Goal: Check status: Check status

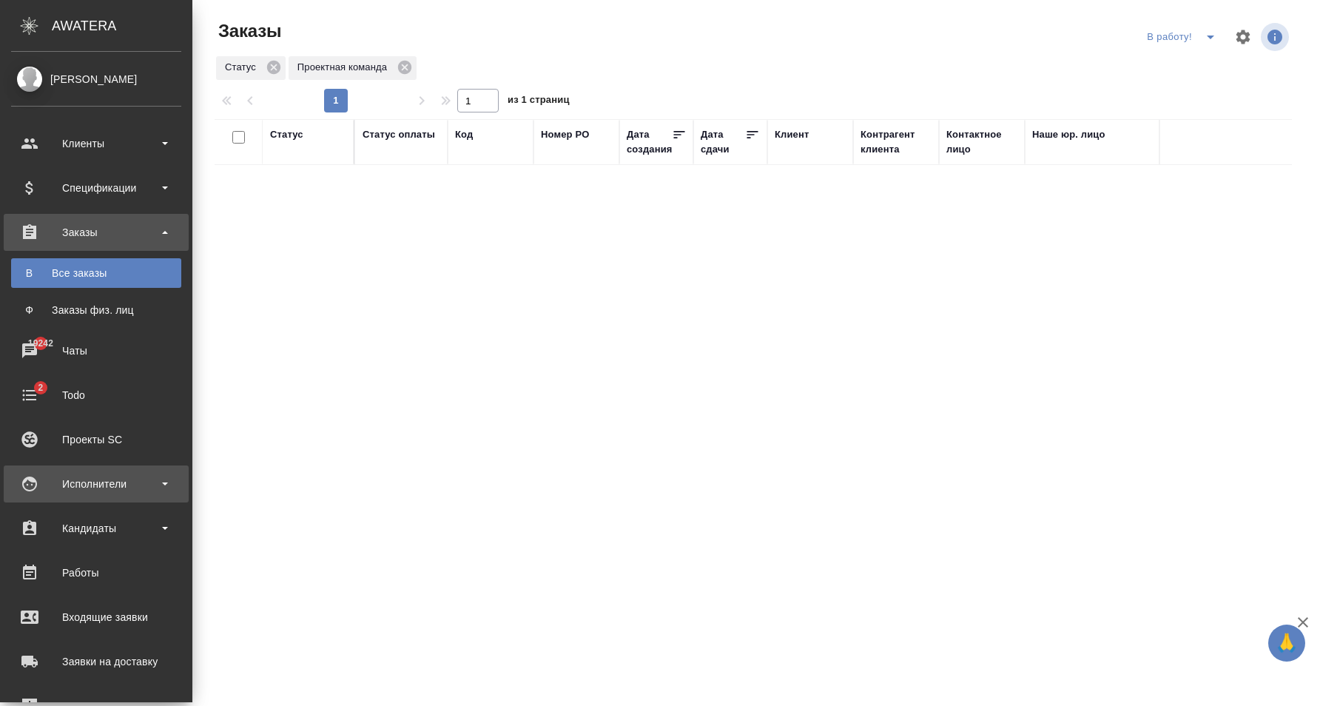
click at [102, 479] on div "Исполнители" at bounding box center [96, 484] width 170 height 22
click at [95, 483] on div "Исполнители" at bounding box center [96, 484] width 170 height 22
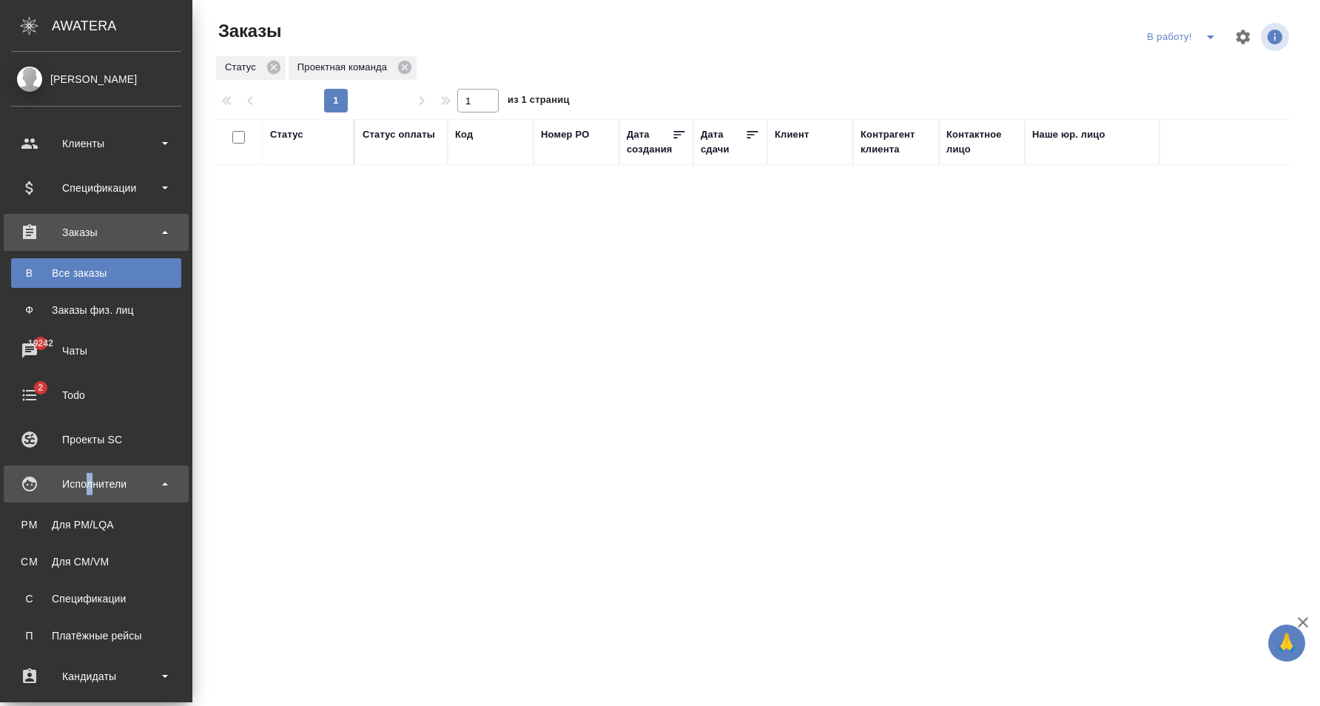
click at [89, 485] on div "Исполнители" at bounding box center [96, 484] width 170 height 22
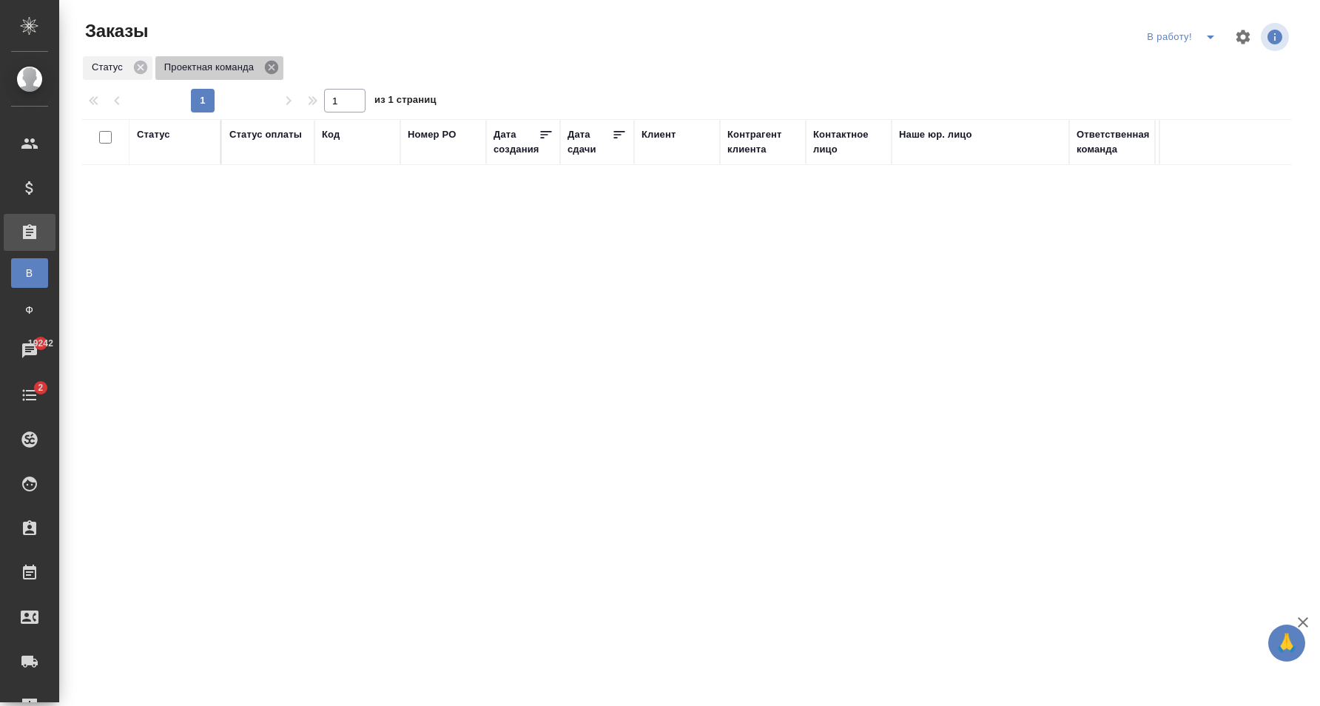
click at [270, 67] on icon at bounding box center [271, 67] width 16 height 16
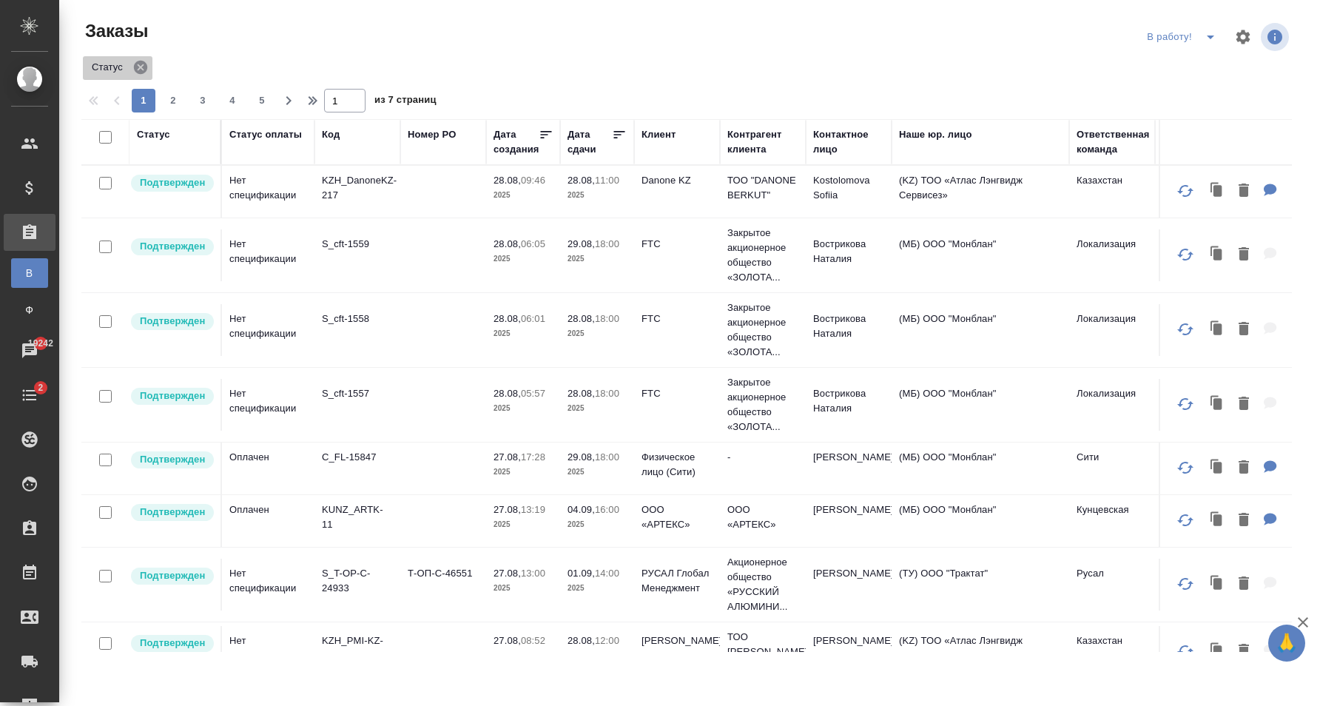
click at [143, 70] on icon at bounding box center [140, 67] width 16 height 16
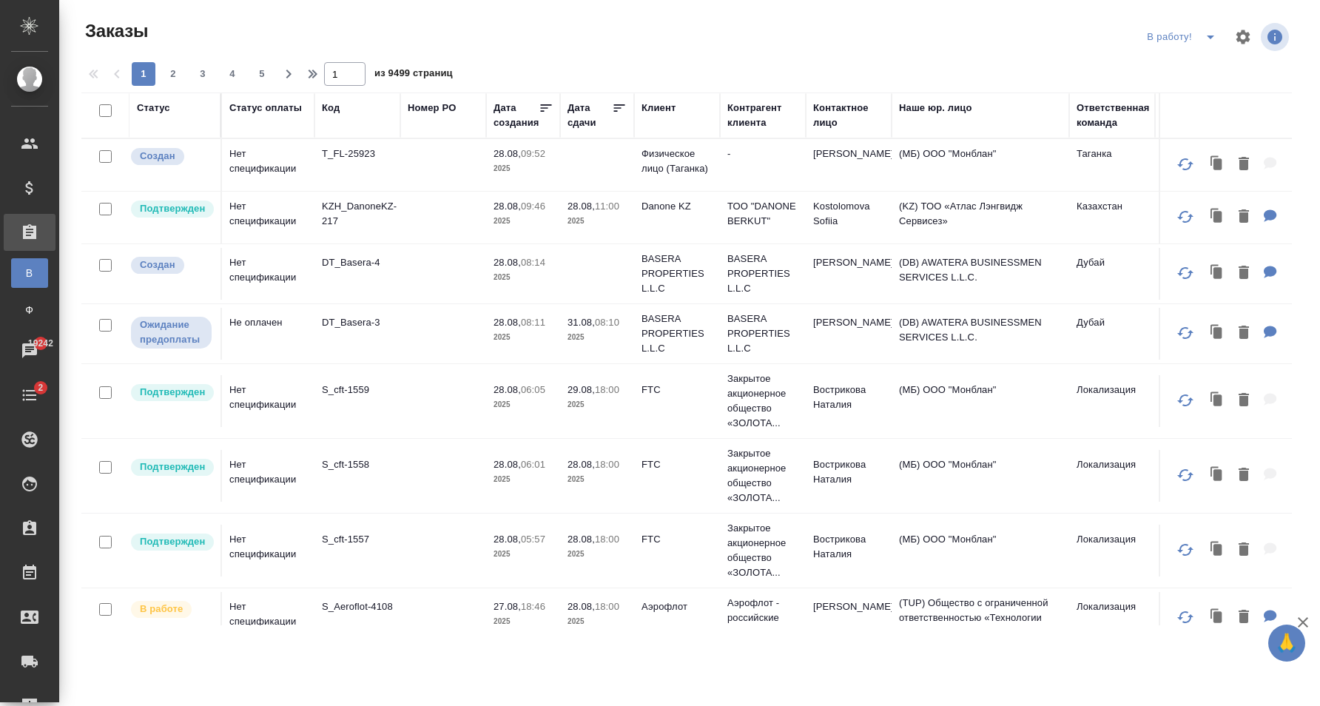
click at [330, 27] on div "Заказы" at bounding box center [285, 31] width 408 height 24
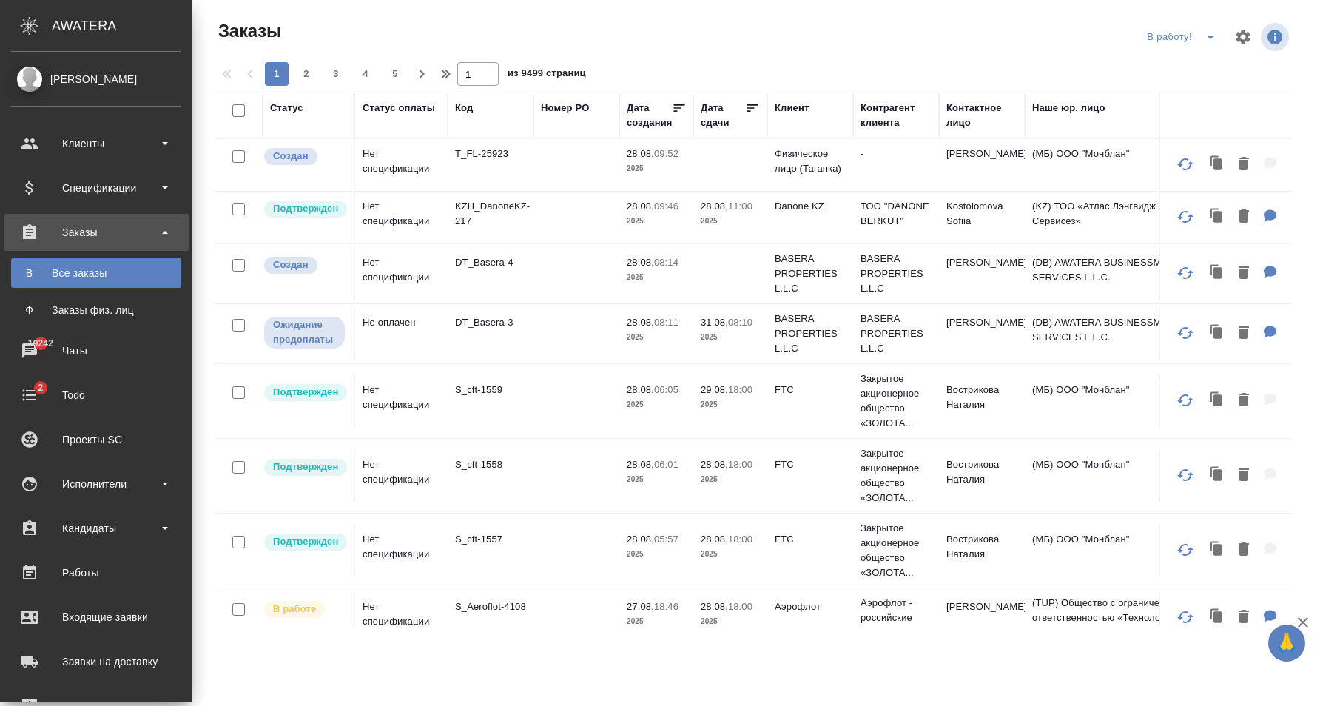
click at [147, 242] on div "Заказы" at bounding box center [96, 232] width 170 height 22
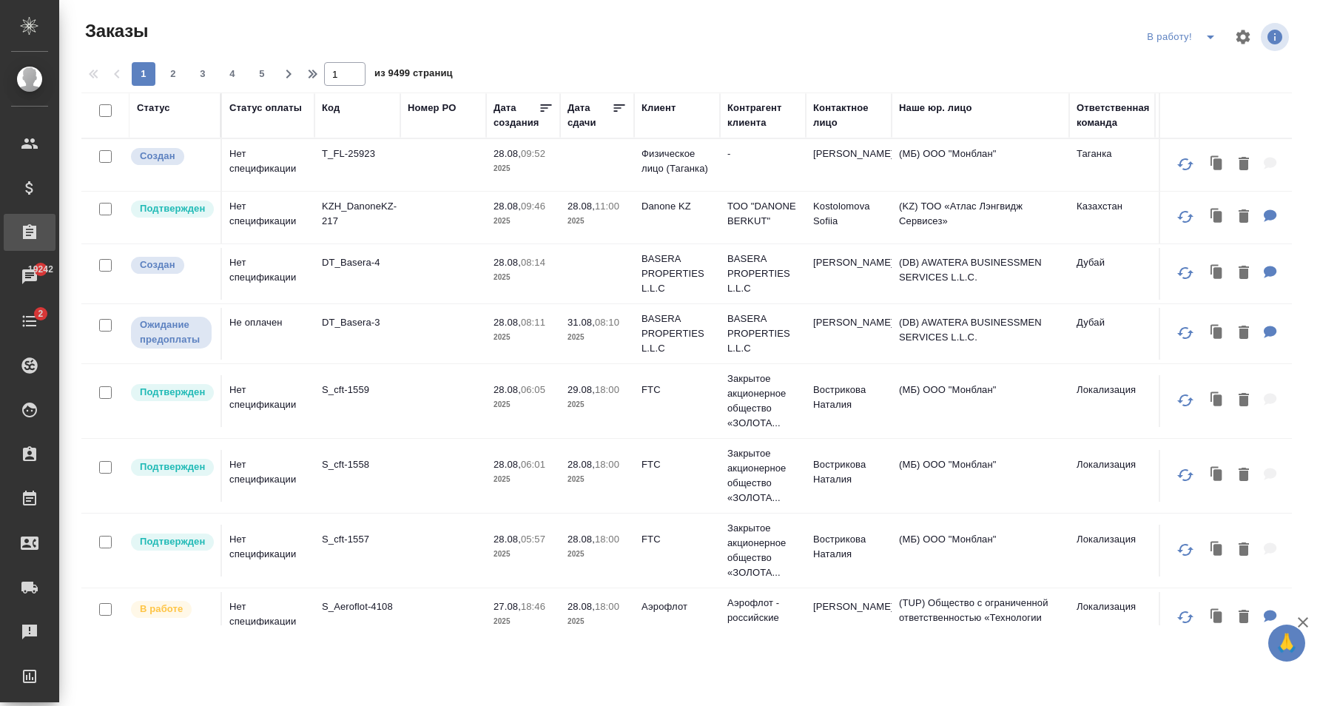
click at [608, 44] on div at bounding box center [693, 37] width 408 height 36
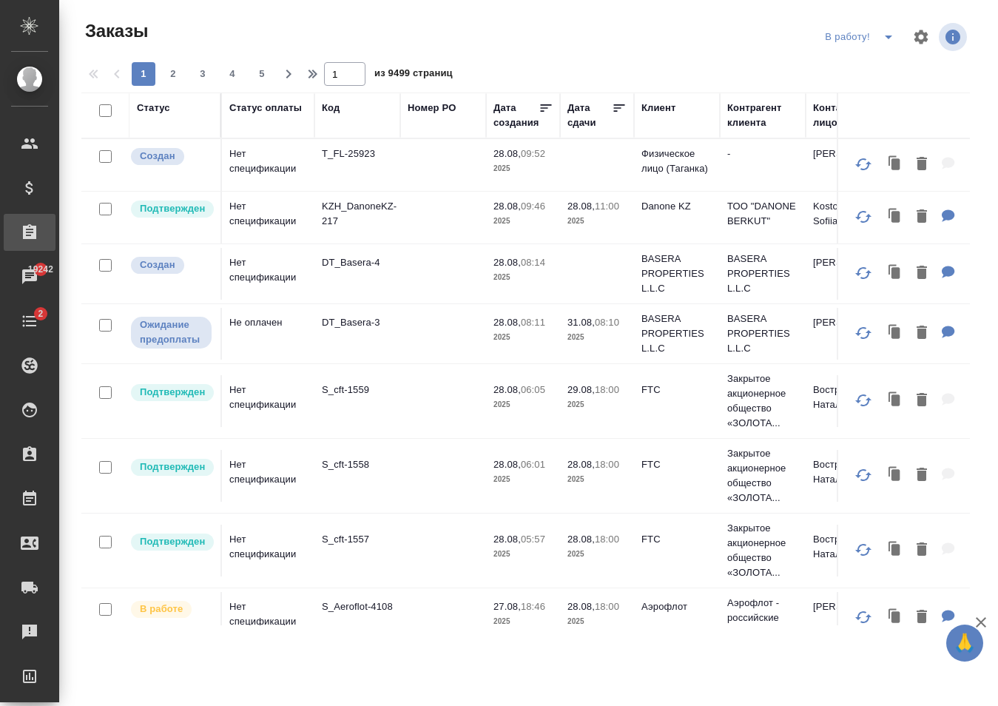
click at [165, 110] on div "Статус" at bounding box center [153, 108] width 33 height 15
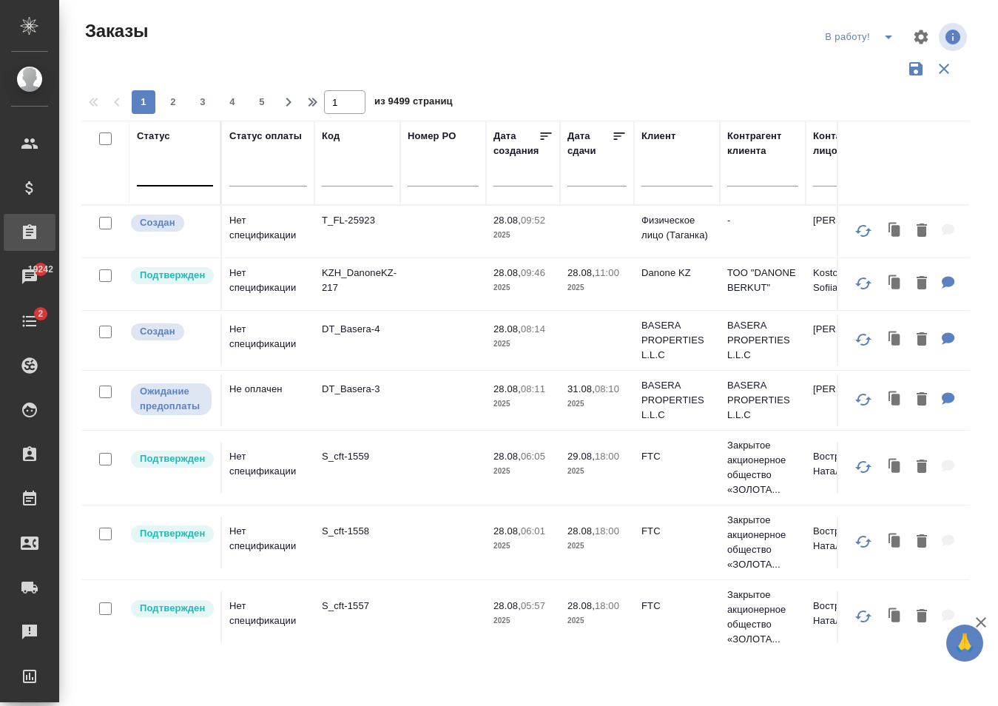
click at [181, 179] on div at bounding box center [175, 171] width 76 height 21
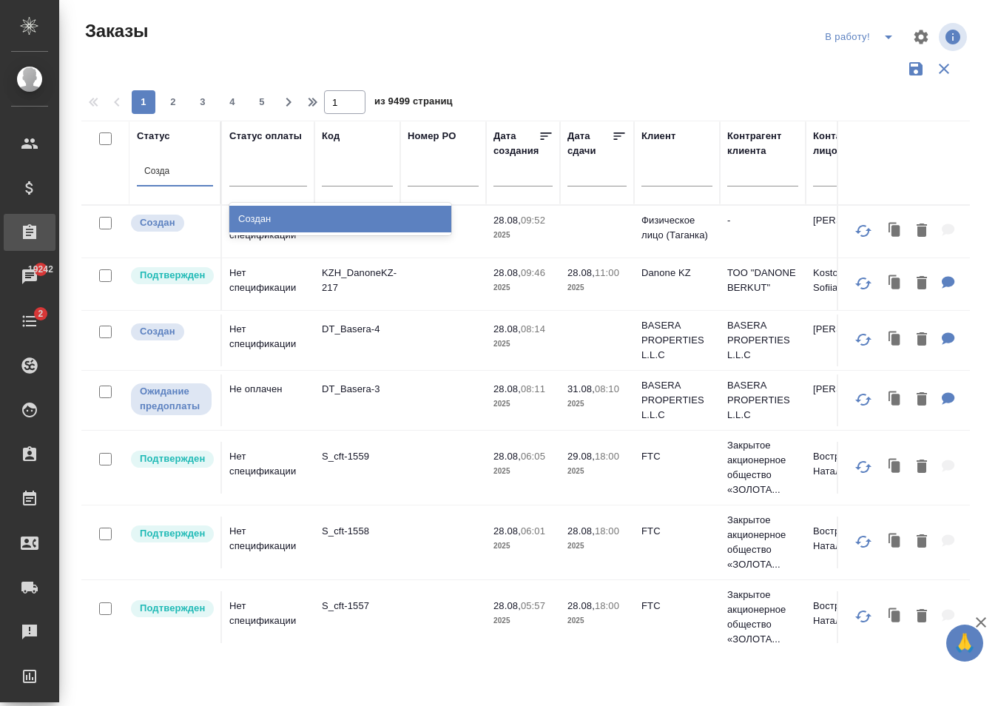
type input "Создан"
click at [252, 220] on div "Создан" at bounding box center [340, 219] width 222 height 27
